Goal: Task Accomplishment & Management: Complete application form

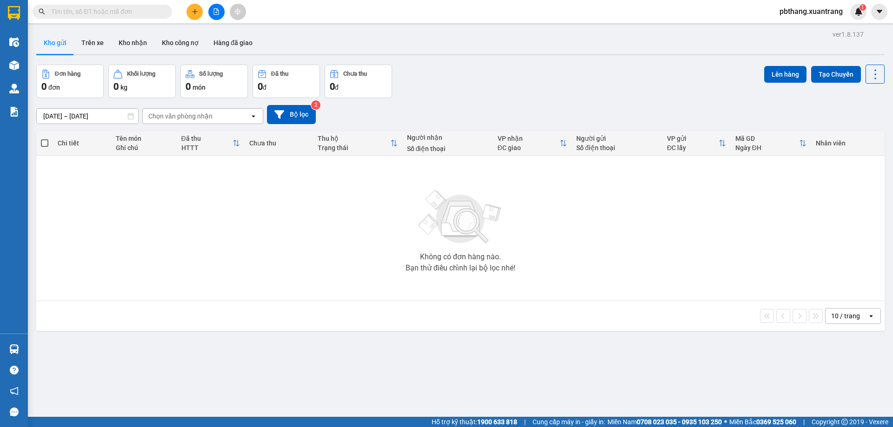
click at [194, 10] on icon "plus" at bounding box center [195, 11] width 7 height 7
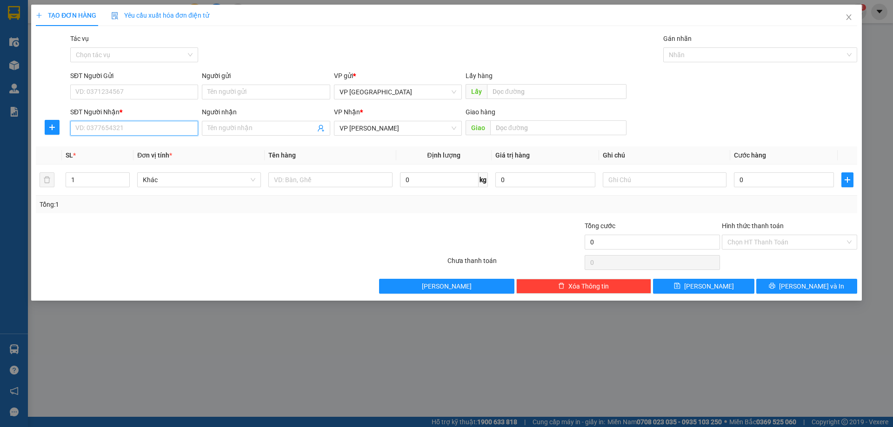
click at [103, 132] on input "SĐT Người Nhận *" at bounding box center [134, 128] width 128 height 15
click at [103, 132] on input "09" at bounding box center [134, 128] width 128 height 15
click at [103, 132] on input "09668" at bounding box center [134, 128] width 128 height 15
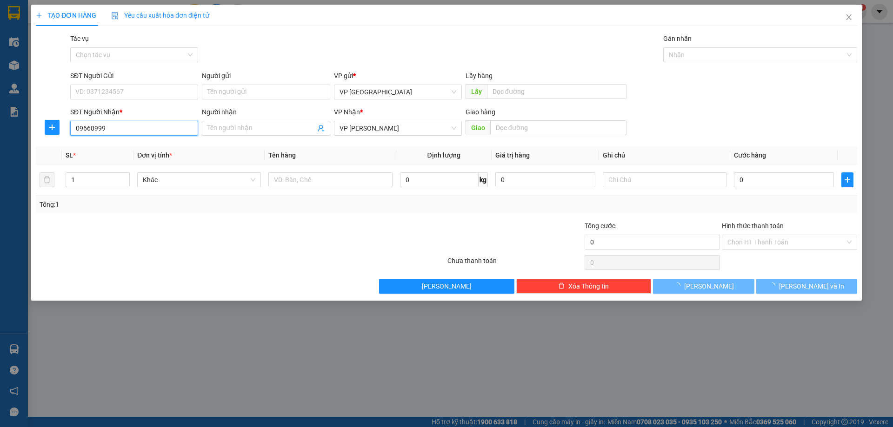
drag, startPoint x: 103, startPoint y: 132, endPoint x: 103, endPoint y: 140, distance: 7.4
click at [103, 140] on div "Transit Pickup Surcharge Ids Transit Deliver Surcharge Ids Transit Deliver Surc…" at bounding box center [446, 163] width 821 height 260
type input "0966899998"
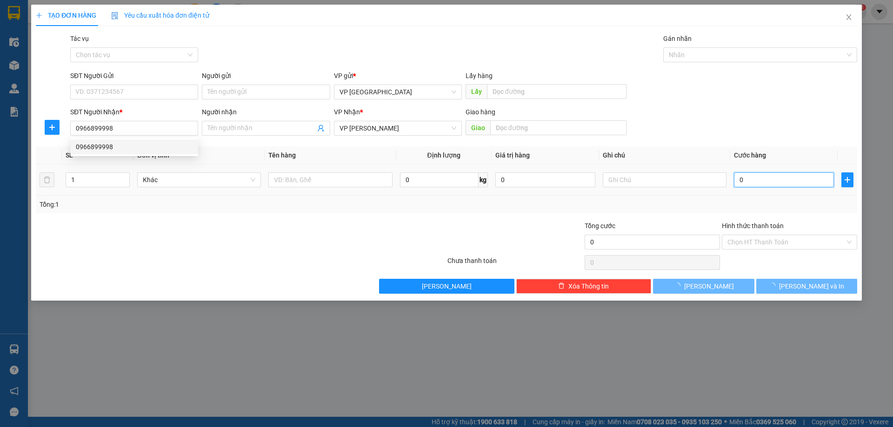
click at [764, 184] on input "0" at bounding box center [784, 180] width 100 height 15
type input "1"
type input "0"
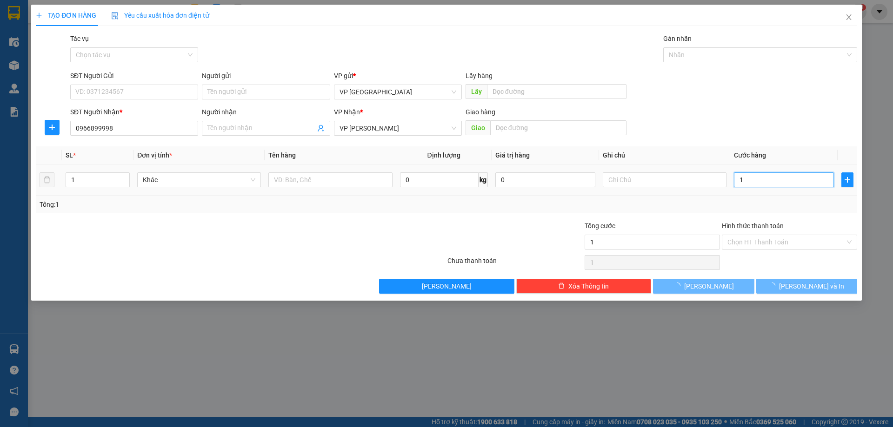
type input "0"
type input "02"
type input "2"
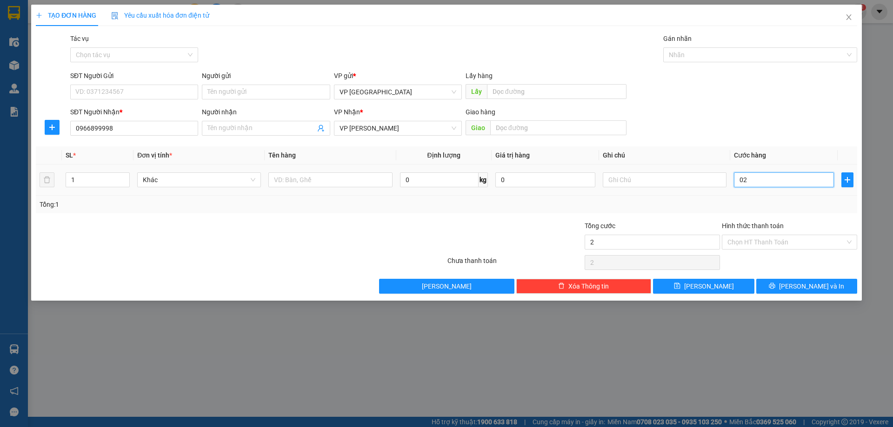
type input "020"
type input "20"
type input "0.200"
type input "200"
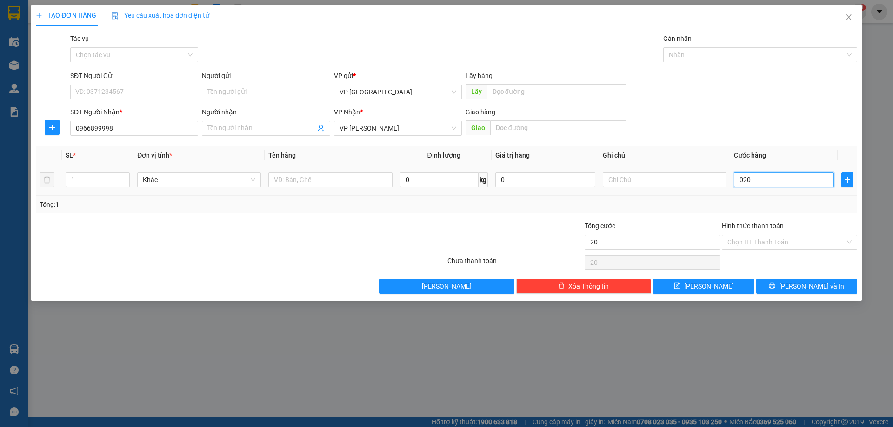
type input "200"
type input "020"
type input "20"
type input "02"
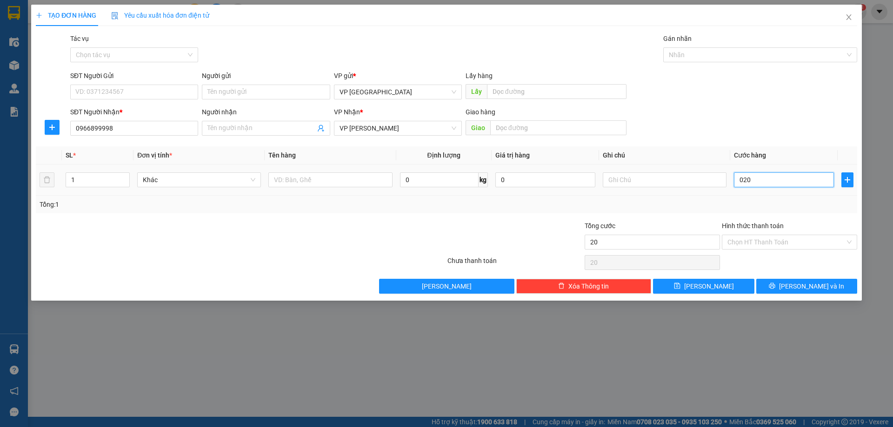
type input "2"
type input "0"
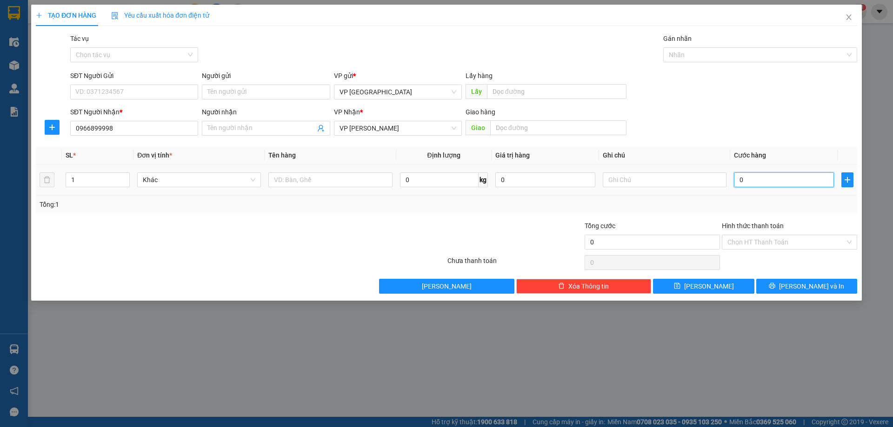
type input "02"
type input "2"
type input "020"
type input "20"
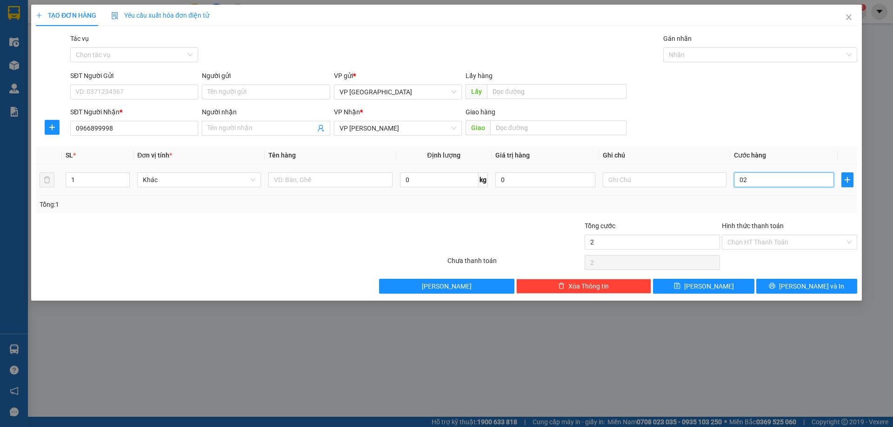
type input "20"
type input "0.200"
type input "200"
type input "02.000"
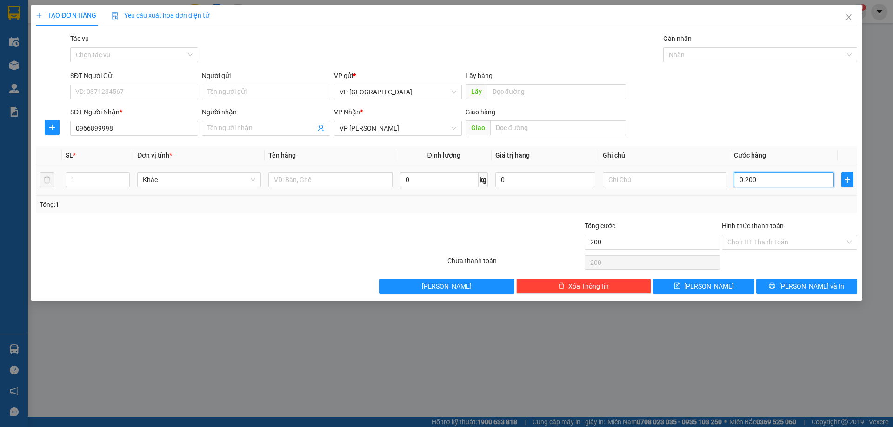
type input "2.000"
type input "020.000"
type input "20.000"
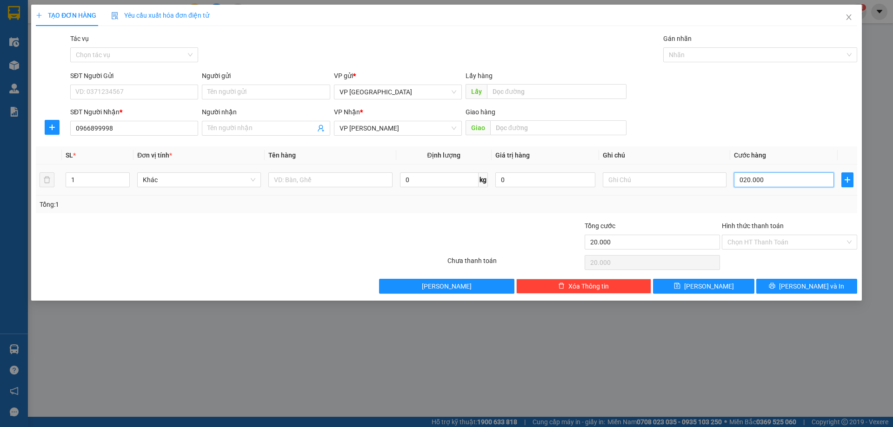
type input "0.200.000"
type input "200.000"
click at [98, 173] on input "1" at bounding box center [97, 180] width 63 height 14
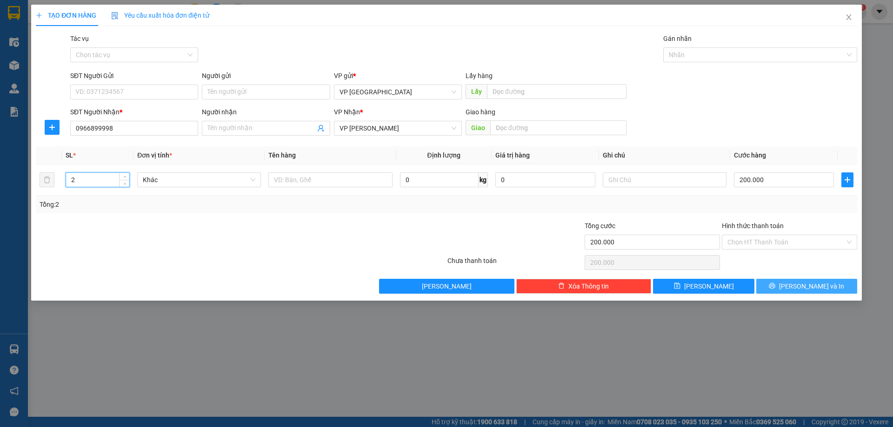
type input "2"
click at [821, 285] on span "[PERSON_NAME] và In" at bounding box center [811, 286] width 65 height 10
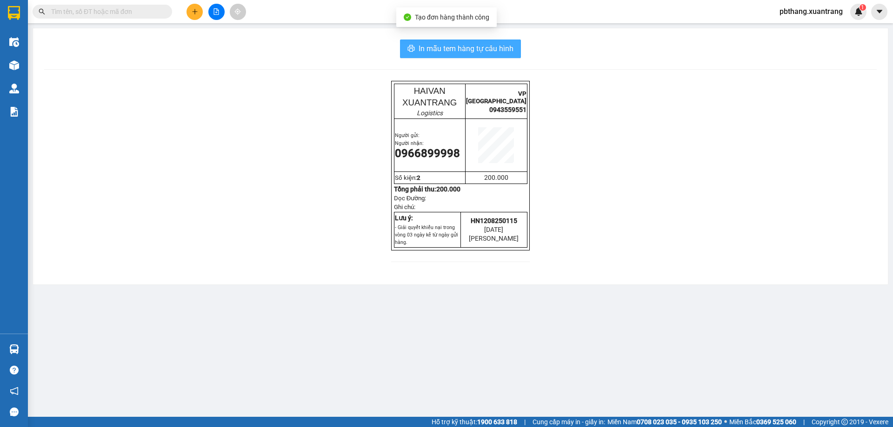
click at [501, 50] on span "In mẫu tem hàng tự cấu hình" at bounding box center [466, 49] width 95 height 12
